Goal: Subscribe to service/newsletter

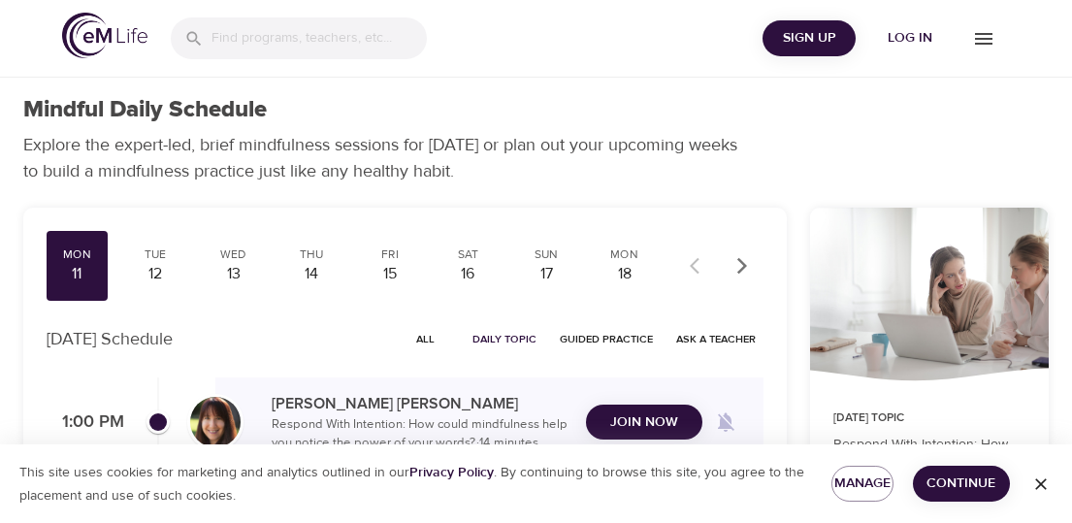
click at [902, 32] on span "Log in" at bounding box center [910, 38] width 78 height 24
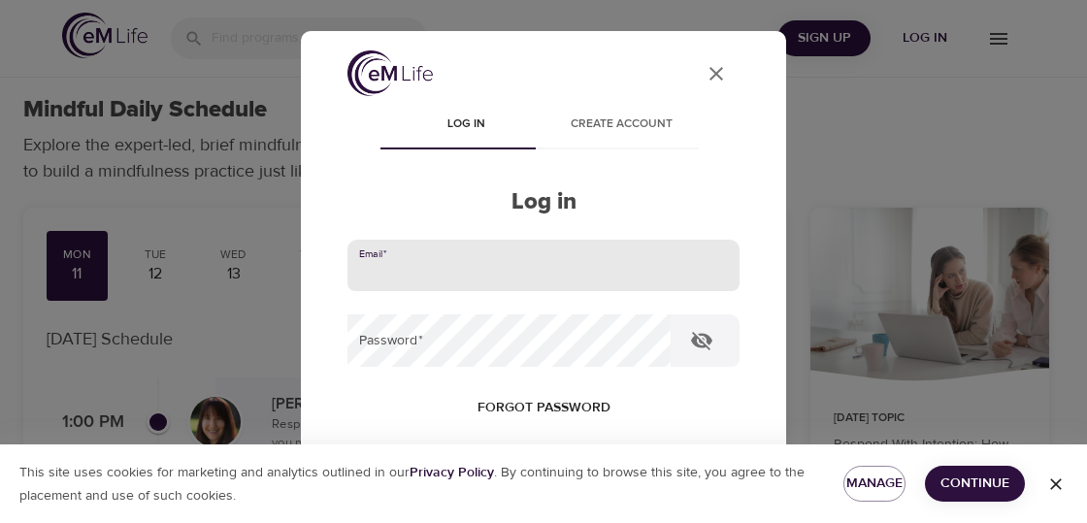
click at [417, 272] on input "email" at bounding box center [543, 266] width 392 height 52
type input "[EMAIL_ADDRESS][DOMAIN_NAME]"
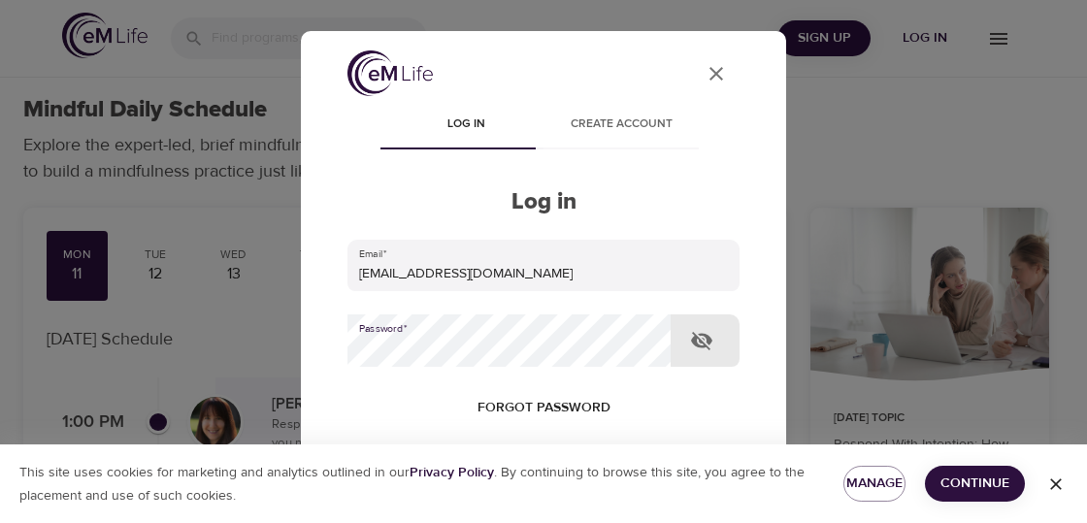
click at [496, 512] on button "Log in" at bounding box center [543, 532] width 95 height 41
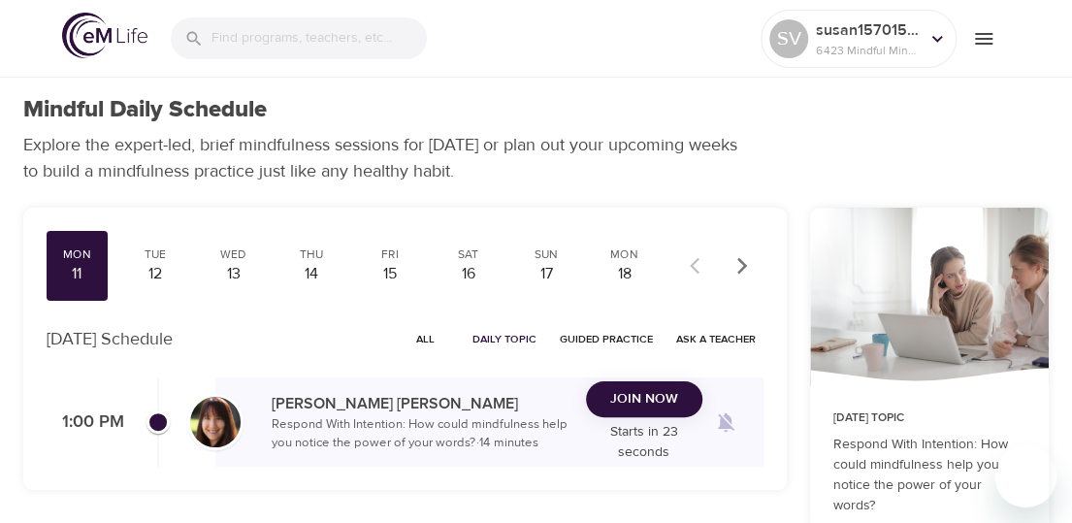
checkbox input "true"
click at [628, 409] on span "Join Now" at bounding box center [644, 399] width 68 height 24
